Goal: Check status: Check status

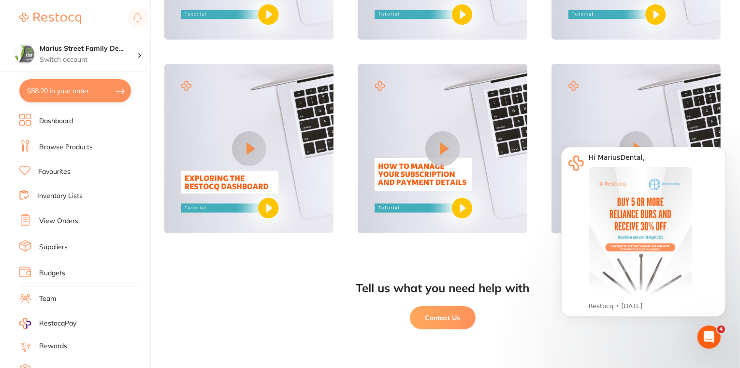
click at [53, 220] on link "View Orders" at bounding box center [58, 221] width 39 height 10
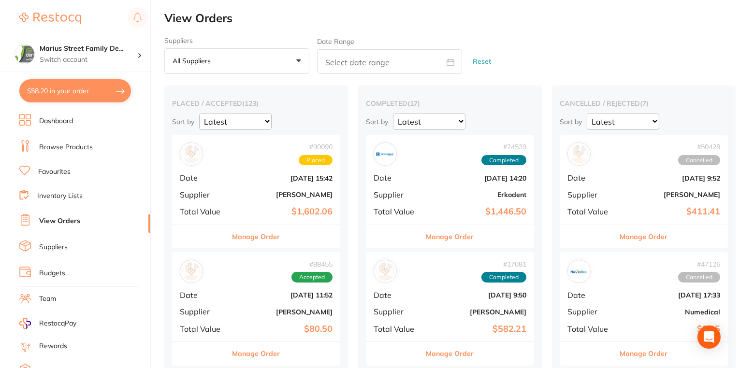
click at [273, 213] on b "$1,602.06" at bounding box center [284, 212] width 97 height 10
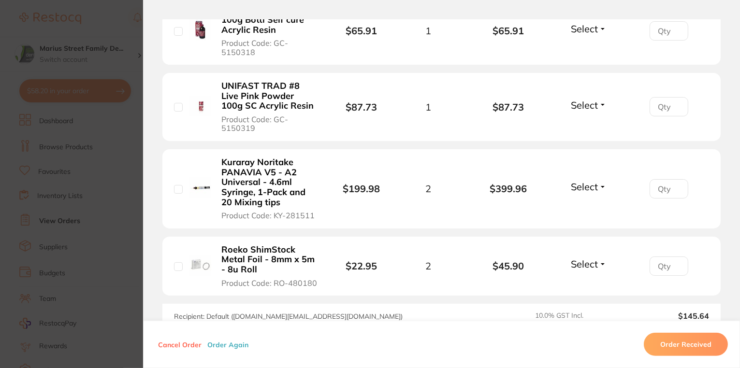
scroll to position [425, 0]
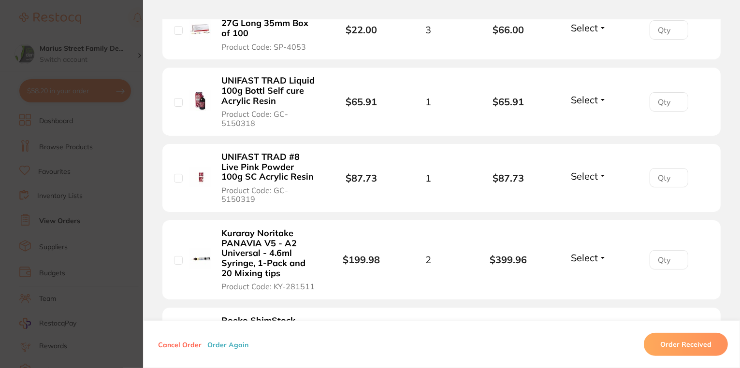
drag, startPoint x: 275, startPoint y: 101, endPoint x: 232, endPoint y: 93, distance: 43.9
click at [232, 93] on b "UNIFAST TRAD Liquid 100g Bottl Self cure Acrylic Resin" at bounding box center [269, 91] width 96 height 30
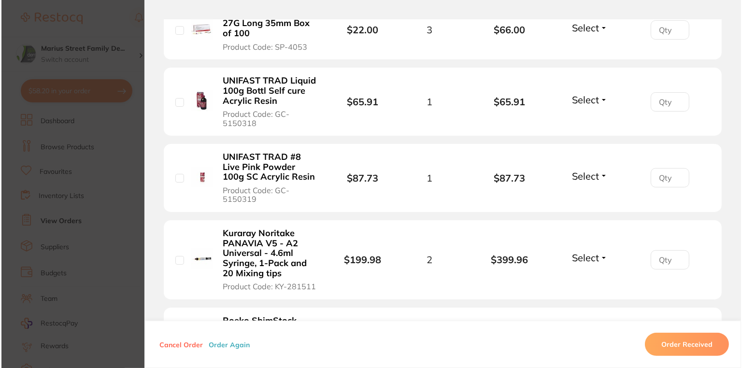
scroll to position [0, 0]
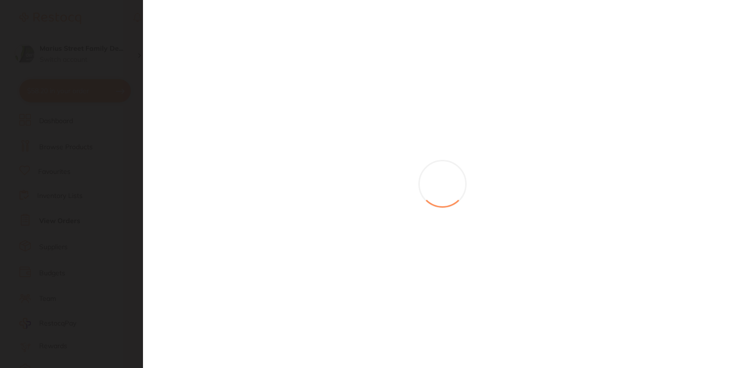
click at [232, 87] on section at bounding box center [371, 184] width 742 height 368
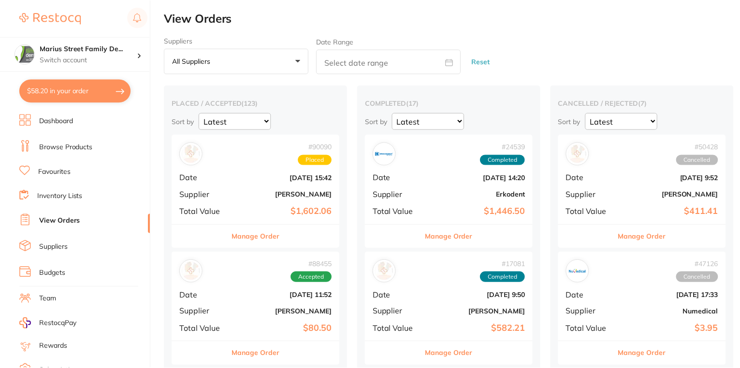
scroll to position [116, 0]
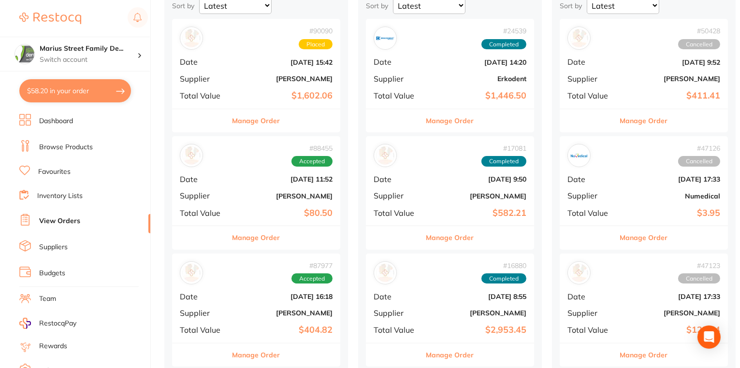
click at [260, 137] on div "# 88455 Accepted Date [DATE] 11:52 Supplier [PERSON_NAME] Total Value $80.50" at bounding box center [256, 180] width 168 height 89
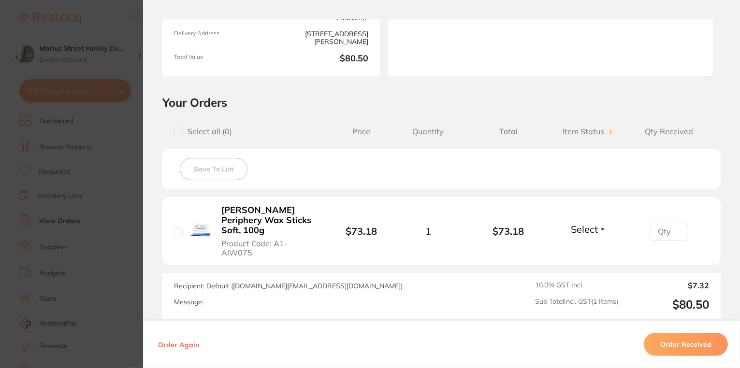
scroll to position [193, 0]
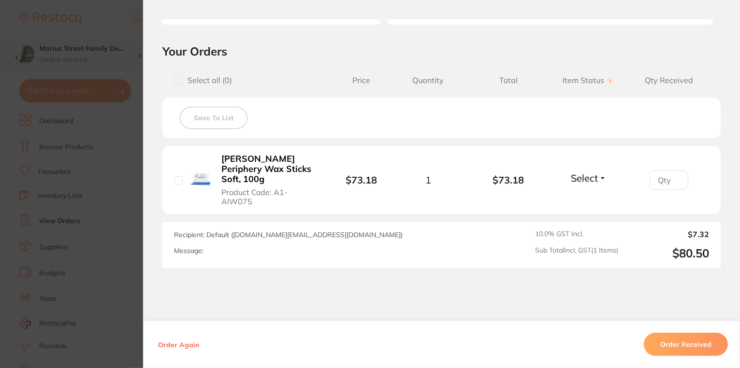
click at [99, 50] on section "Order ID: Restocq- 88455 Order Information Accepted Order Order Date [DATE] 11:…" at bounding box center [370, 184] width 740 height 368
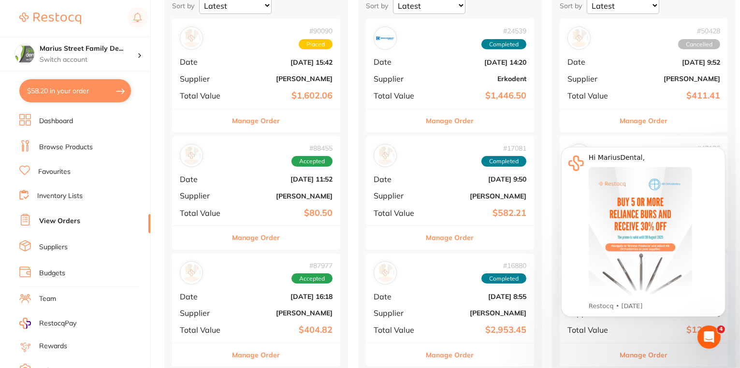
click at [250, 86] on div "# 90090 Placed Date [DATE] 15:42 Supplier [PERSON_NAME] Total Value $1,602.06" at bounding box center [256, 63] width 168 height 89
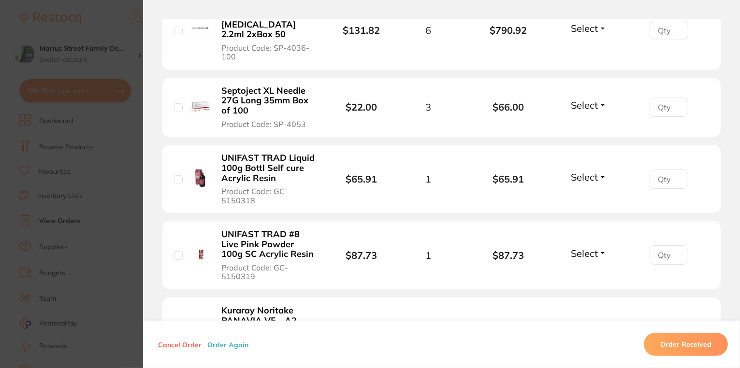
drag, startPoint x: 215, startPoint y: 155, endPoint x: 306, endPoint y: 168, distance: 91.3
click at [312, 179] on button "UNIFAST TRAD Liquid 100g Bottl Self cure Acrylic Resin Product Code: GC-5150318" at bounding box center [268, 179] width 101 height 53
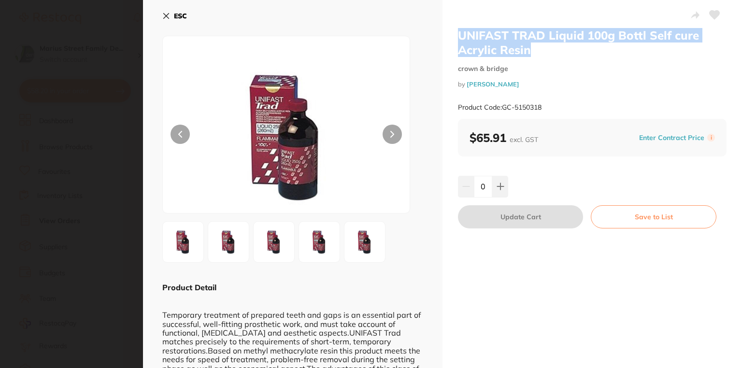
drag, startPoint x: 451, startPoint y: 30, endPoint x: 528, endPoint y: 51, distance: 79.6
click at [528, 51] on div "UNIFAST TRAD Liquid 100g Bottl Self cure Acrylic Resin crown & bridge by [PERSO…" at bounding box center [593, 283] width 300 height 567
copy h2 "UNIFAST TRAD Liquid 100g Bottl Self cure Acrylic Resin"
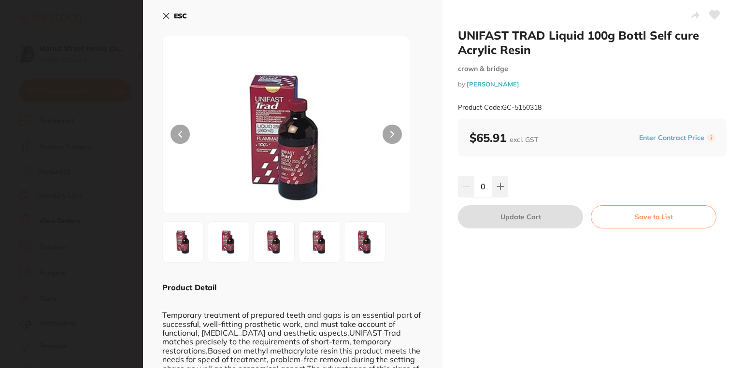
click at [10, 241] on section "UNIFAST TRAD Liquid 100g Bottl Self cure Acrylic Resin crown & bridge by [PERSO…" at bounding box center [371, 184] width 742 height 368
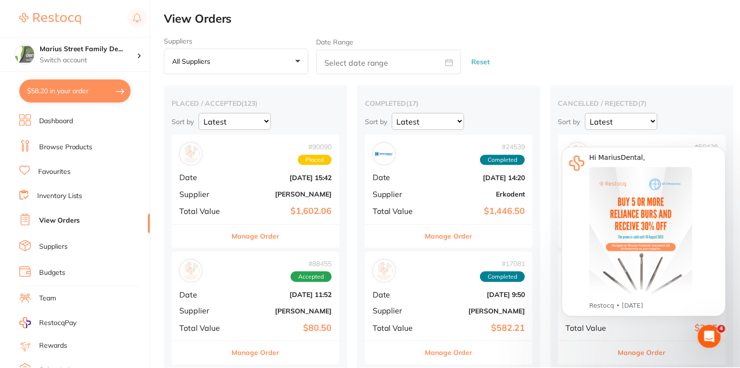
scroll to position [116, 0]
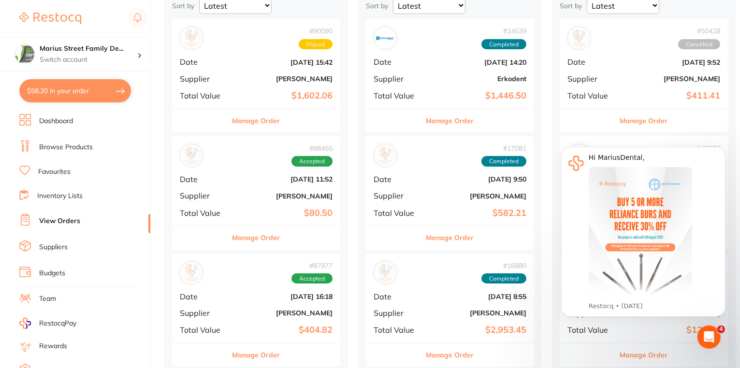
click at [226, 91] on span "Total Value" at bounding box center [204, 95] width 48 height 9
